Goal: Task Accomplishment & Management: Complete application form

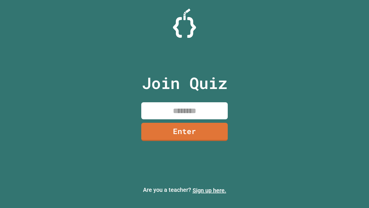
click at [209, 190] on link "Sign up here." at bounding box center [210, 189] width 34 height 7
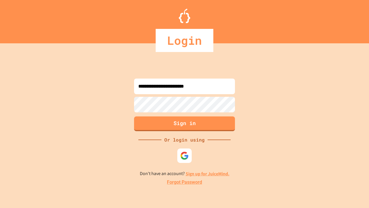
type input "**********"
